Goal: Navigation & Orientation: Go to known website

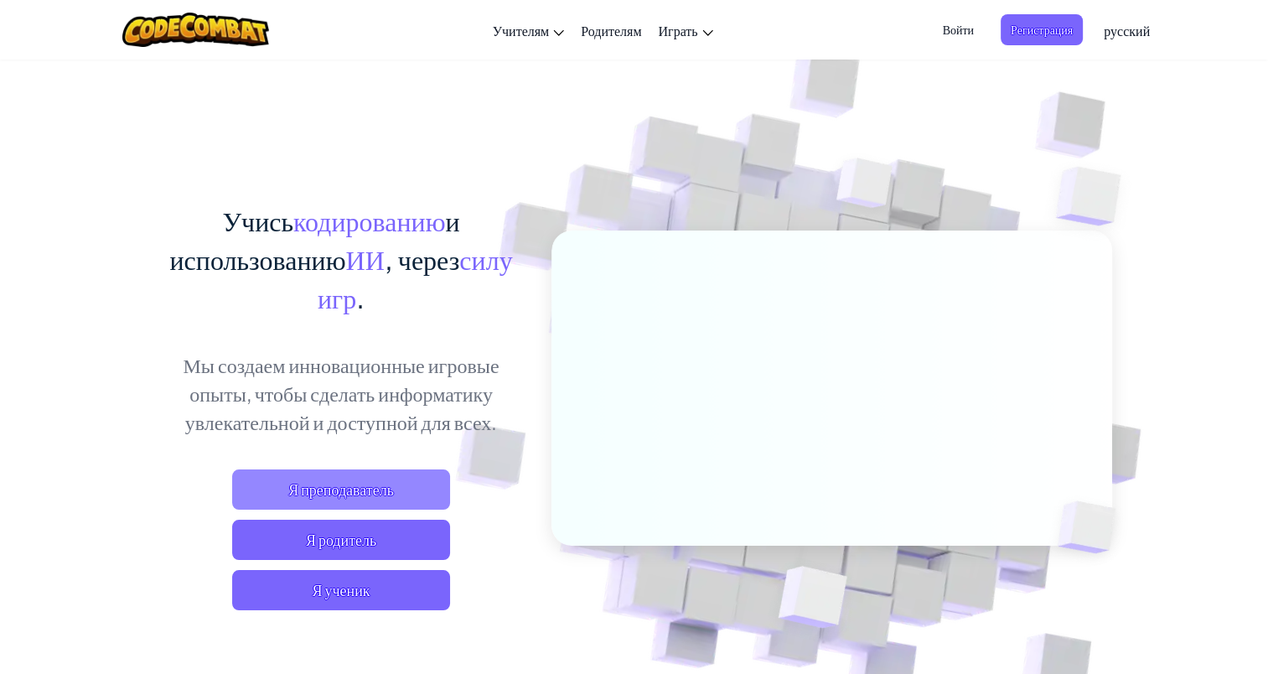
click at [329, 490] on span "Я преподаватель" at bounding box center [341, 489] width 218 height 40
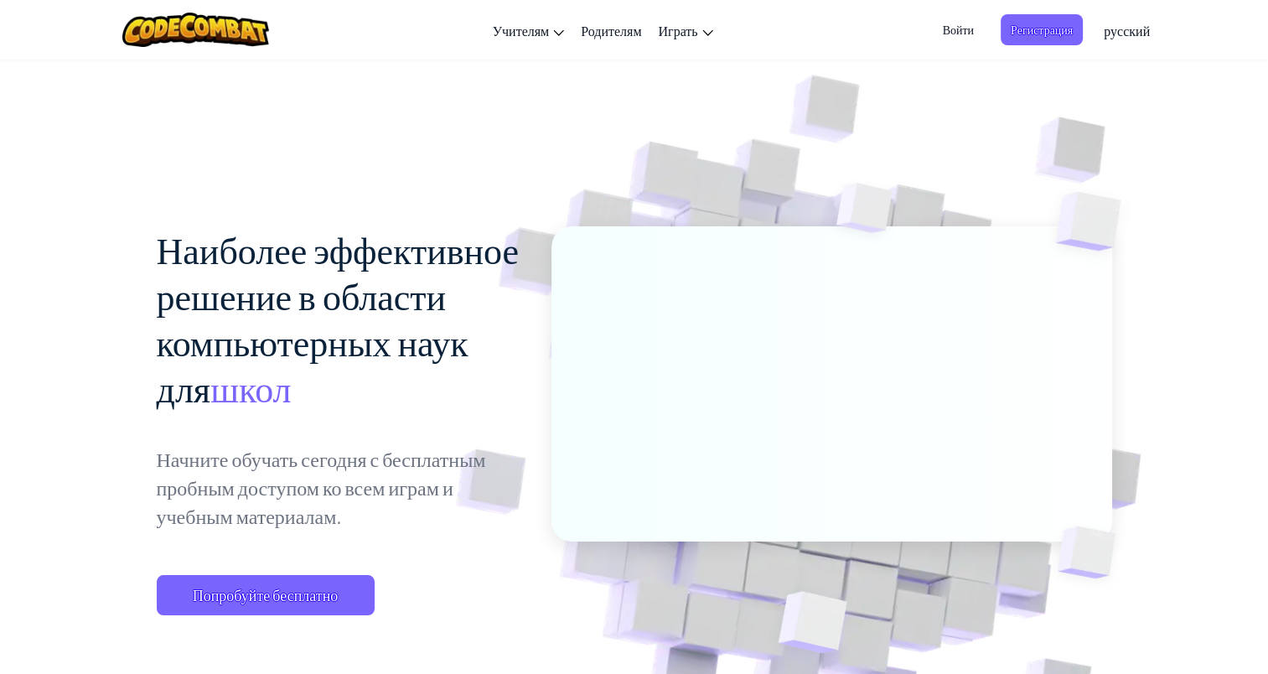
click at [959, 23] on span "Войти" at bounding box center [957, 29] width 51 height 31
